Goal: Navigation & Orientation: Find specific page/section

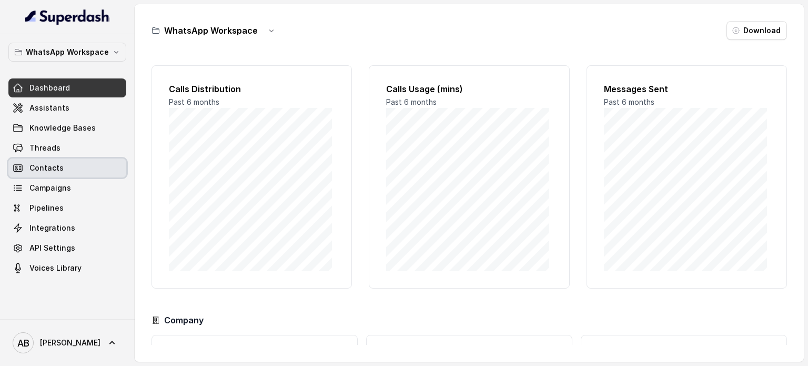
click at [59, 159] on link "Contacts" at bounding box center [67, 167] width 118 height 19
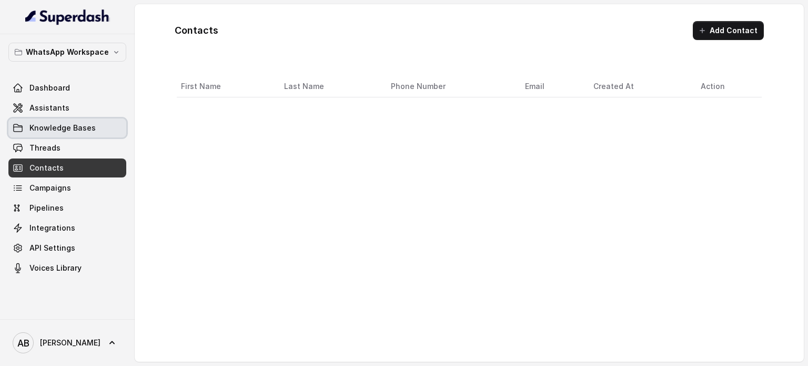
click at [64, 132] on span "Knowledge Bases" at bounding box center [62, 128] width 66 height 11
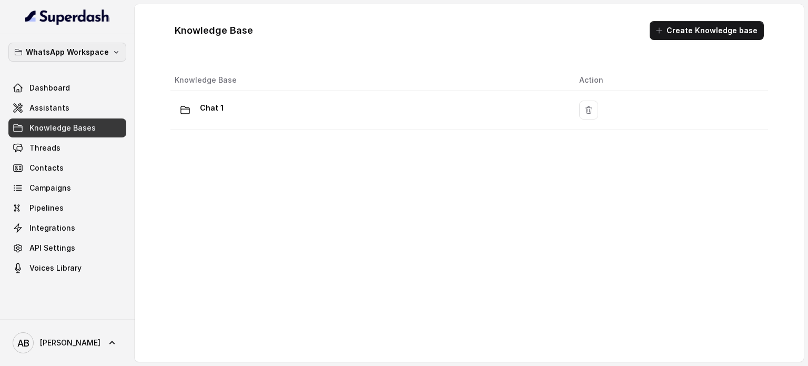
click at [85, 49] on p "WhatsApp Workspace" at bounding box center [67, 52] width 83 height 13
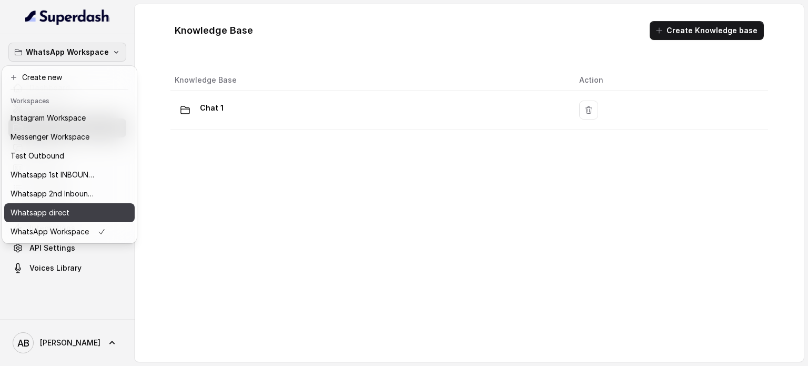
click at [87, 189] on p "Whatsapp 2nd Inbound BM5" at bounding box center [53, 193] width 84 height 13
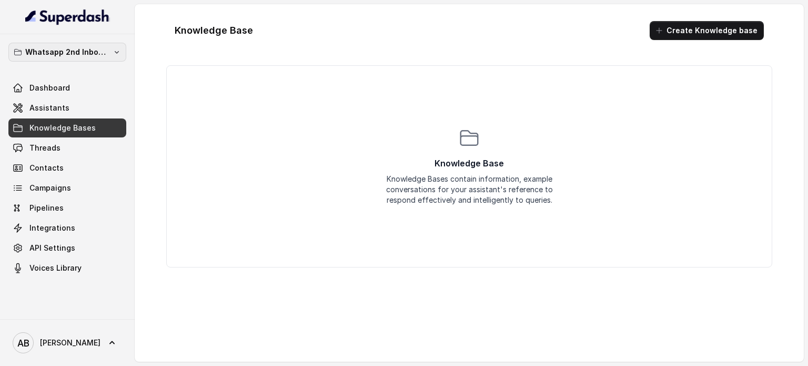
click at [97, 51] on p "Whatsapp 2nd Inbound BM5" at bounding box center [67, 52] width 84 height 13
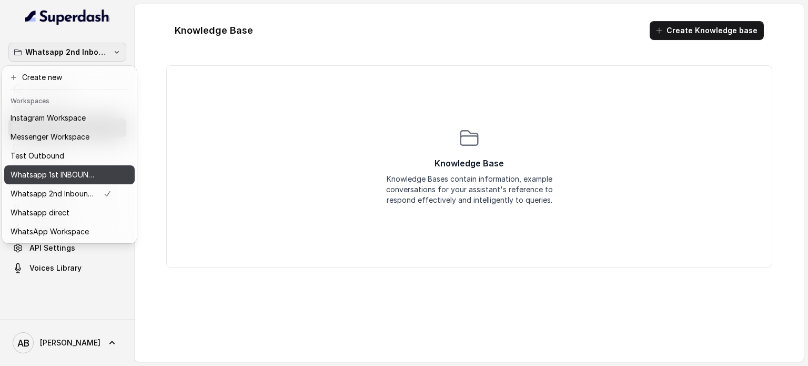
click at [93, 175] on p "Whatsapp 1st INBOUND Workspace" at bounding box center [53, 174] width 84 height 13
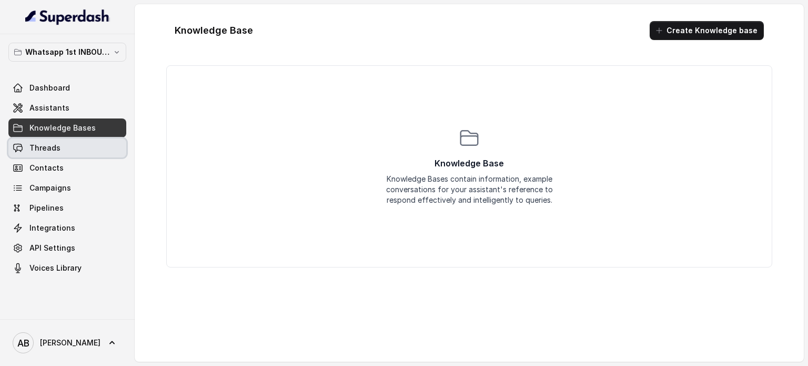
click at [74, 143] on link "Threads" at bounding box center [67, 147] width 118 height 19
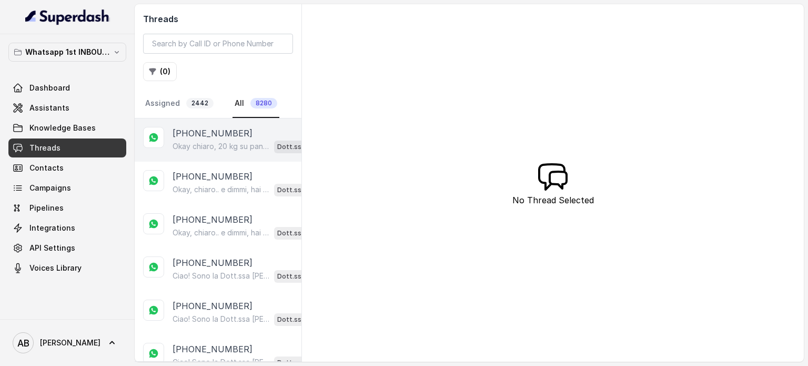
click at [213, 148] on p "Okay chiaro, 20 kg su pancia e stomaco. Dimmi, hai già provato qualcosa in pass…" at bounding box center [221, 146] width 97 height 11
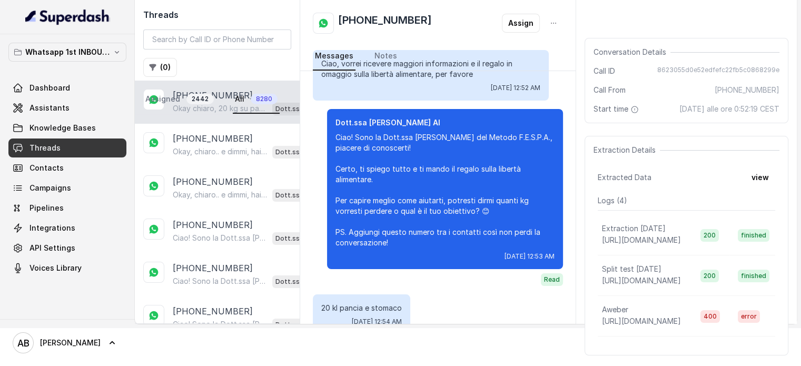
scroll to position [134, 0]
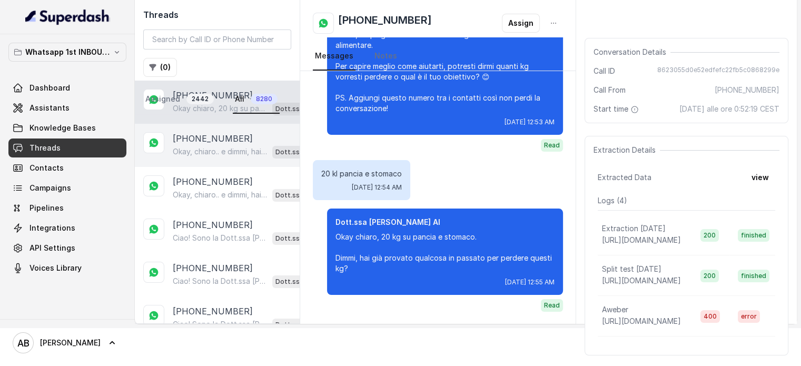
click at [218, 152] on p "Okay, chiaro.. e dimmi, hai già provato qualcosa per perdere questi 8/10 kg?" at bounding box center [220, 151] width 95 height 11
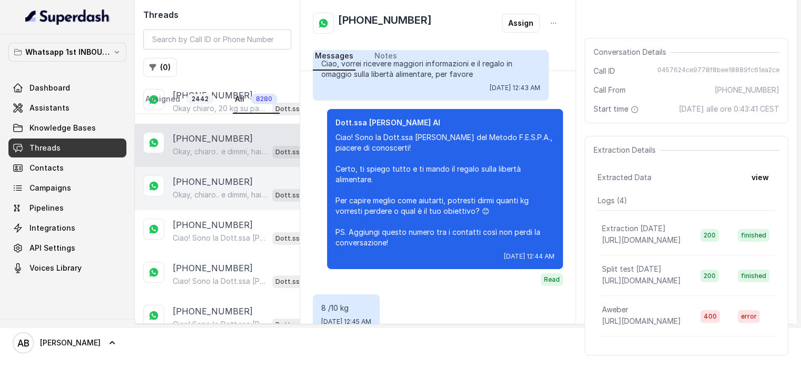
scroll to position [113, 0]
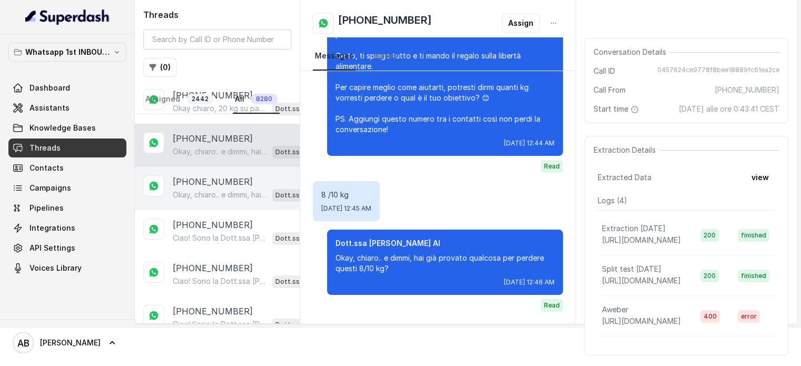
click at [229, 185] on p "[PHONE_NUMBER]" at bounding box center [213, 181] width 80 height 13
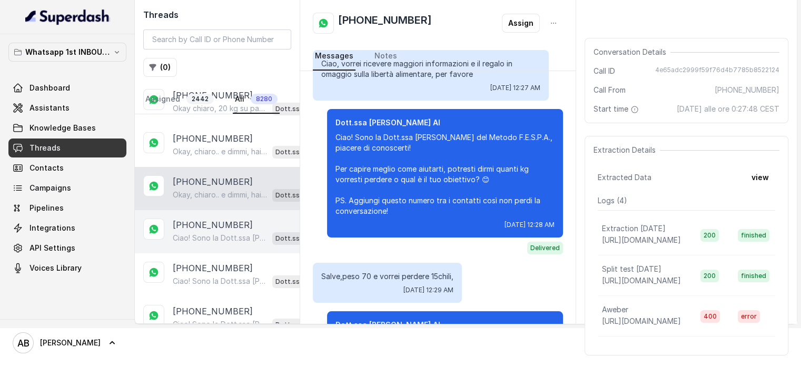
scroll to position [82, 0]
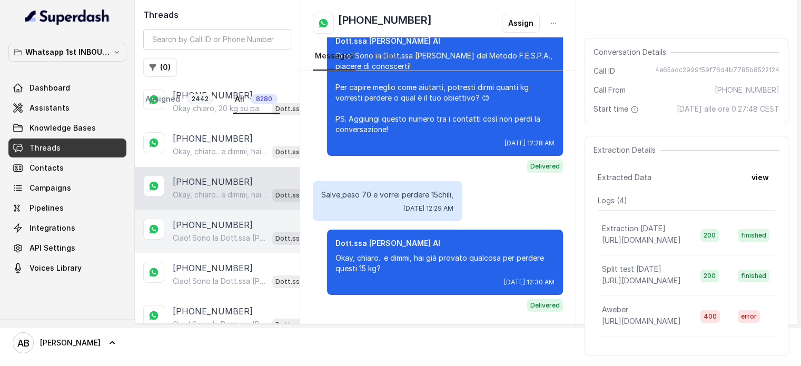
click at [226, 210] on div "[PHONE_NUMBER] Ciao! Sono la Dott.ssa [PERSON_NAME] del Metodo F.E.S.P.A., piac…" at bounding box center [217, 231] width 165 height 43
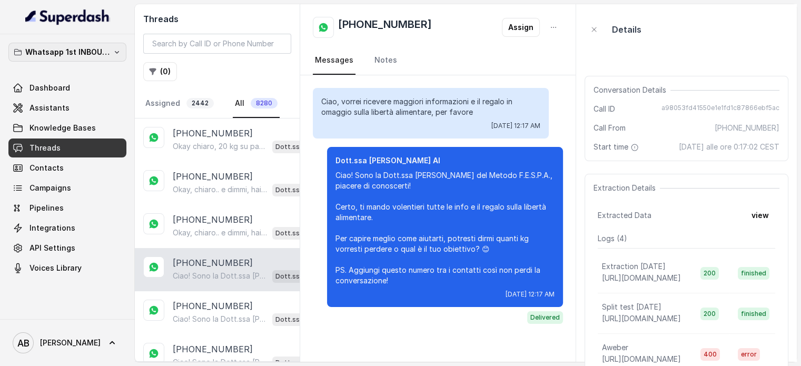
click at [88, 45] on button "Whatsapp 1st INBOUND Workspace" at bounding box center [67, 52] width 118 height 19
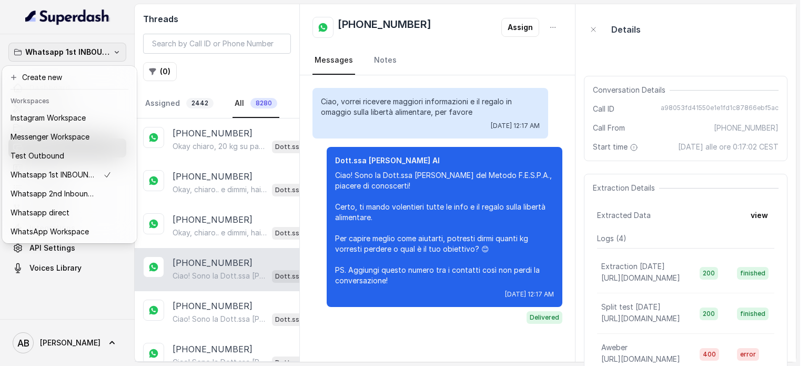
click at [88, 45] on button "Whatsapp 1st INBOUND Workspace" at bounding box center [67, 52] width 118 height 19
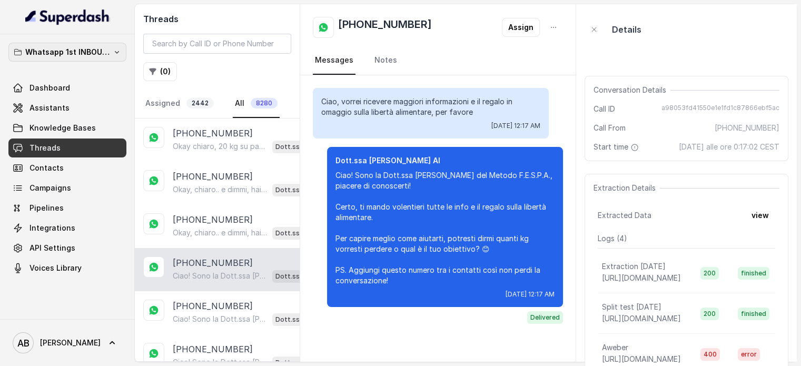
click at [88, 45] on button "Whatsapp 1st INBOUND Workspace" at bounding box center [67, 52] width 118 height 19
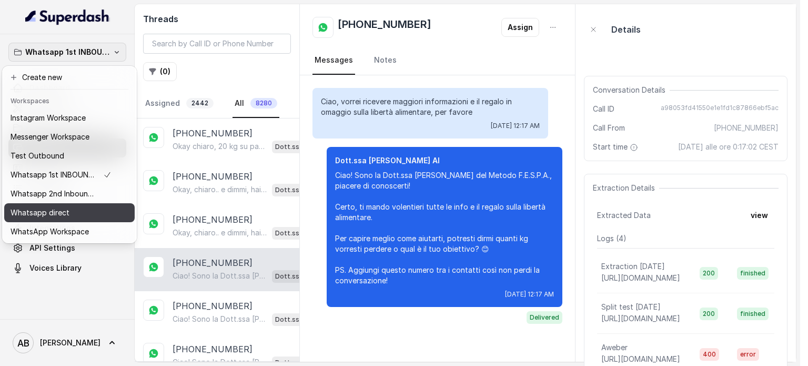
click at [100, 191] on div "Whatsapp 2nd Inbound BM5" at bounding box center [61, 193] width 101 height 13
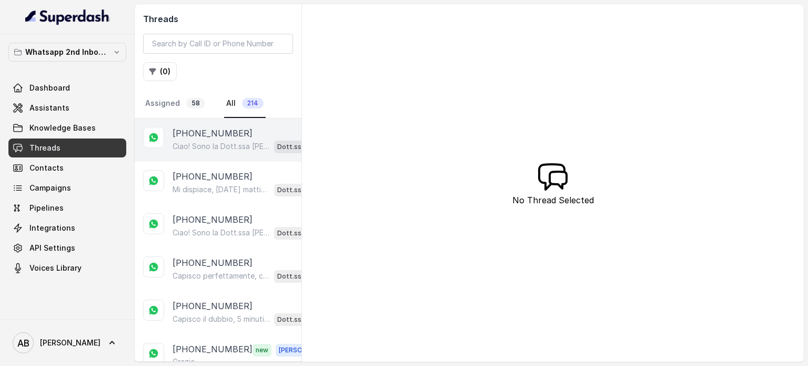
click at [197, 152] on div "Ciao! Sono la Dott.ssa [PERSON_NAME] del Metodo F.E.S.P.A., piacere di conoscer…" at bounding box center [248, 146] width 150 height 14
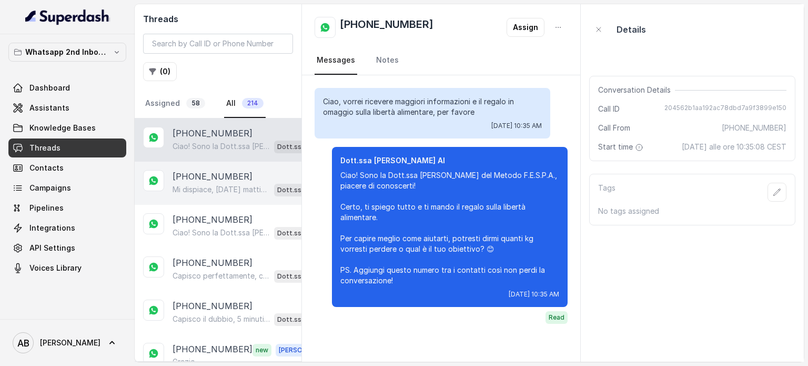
click at [222, 174] on p "[PHONE_NUMBER]" at bounding box center [213, 176] width 80 height 13
click at [221, 174] on p "[PHONE_NUMBER]" at bounding box center [213, 176] width 80 height 13
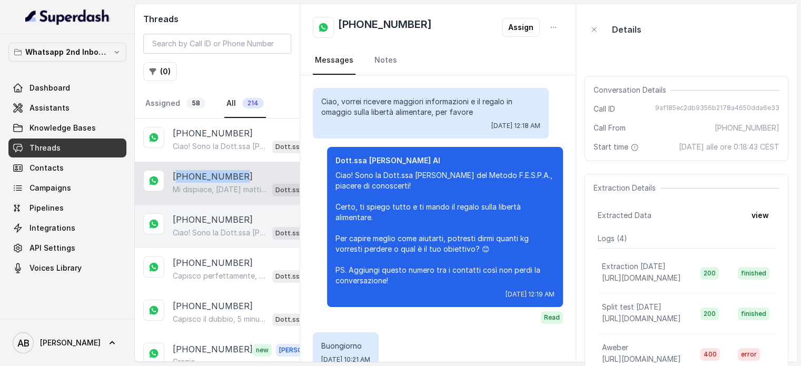
scroll to position [1309, 0]
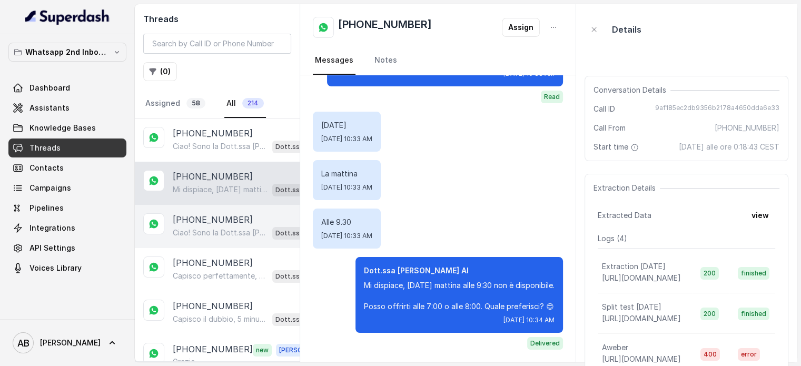
click at [217, 226] on div "Ciao! Sono la Dott.ssa [PERSON_NAME] del Metodo F.E.S.P.A., piacere di conoscer…" at bounding box center [247, 233] width 148 height 14
